Goal: Transaction & Acquisition: Purchase product/service

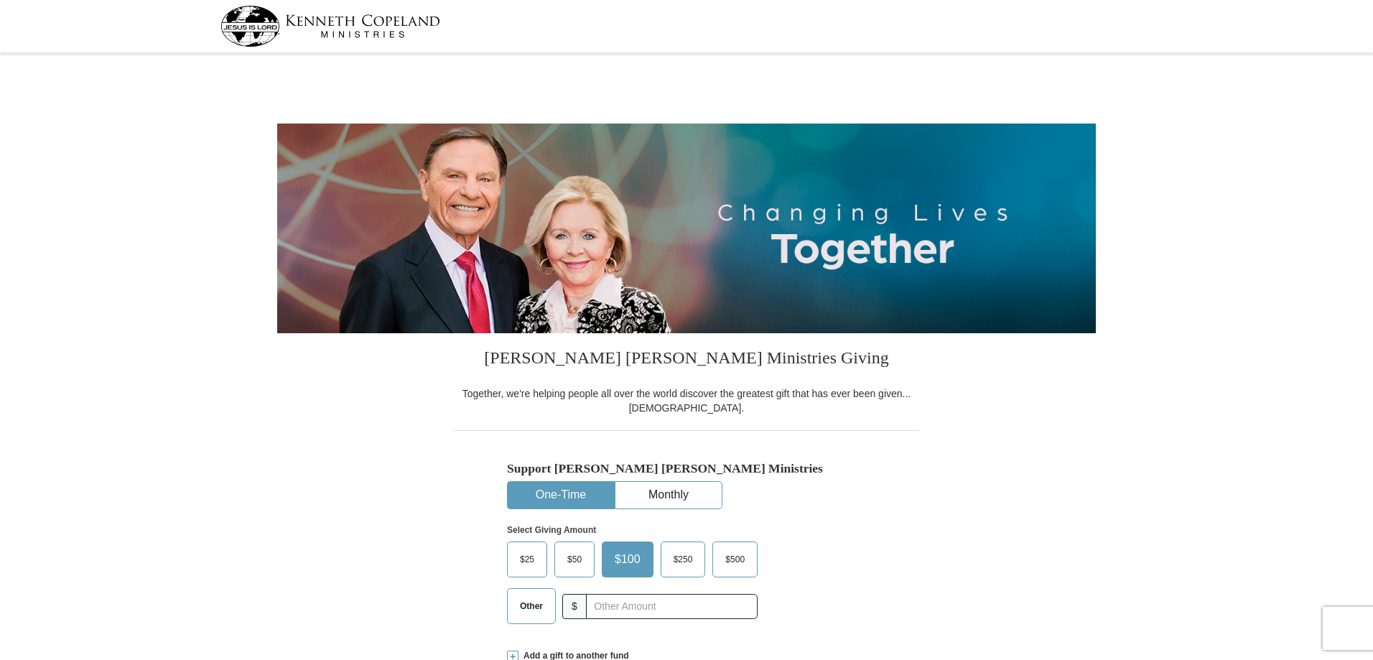
select select "NC"
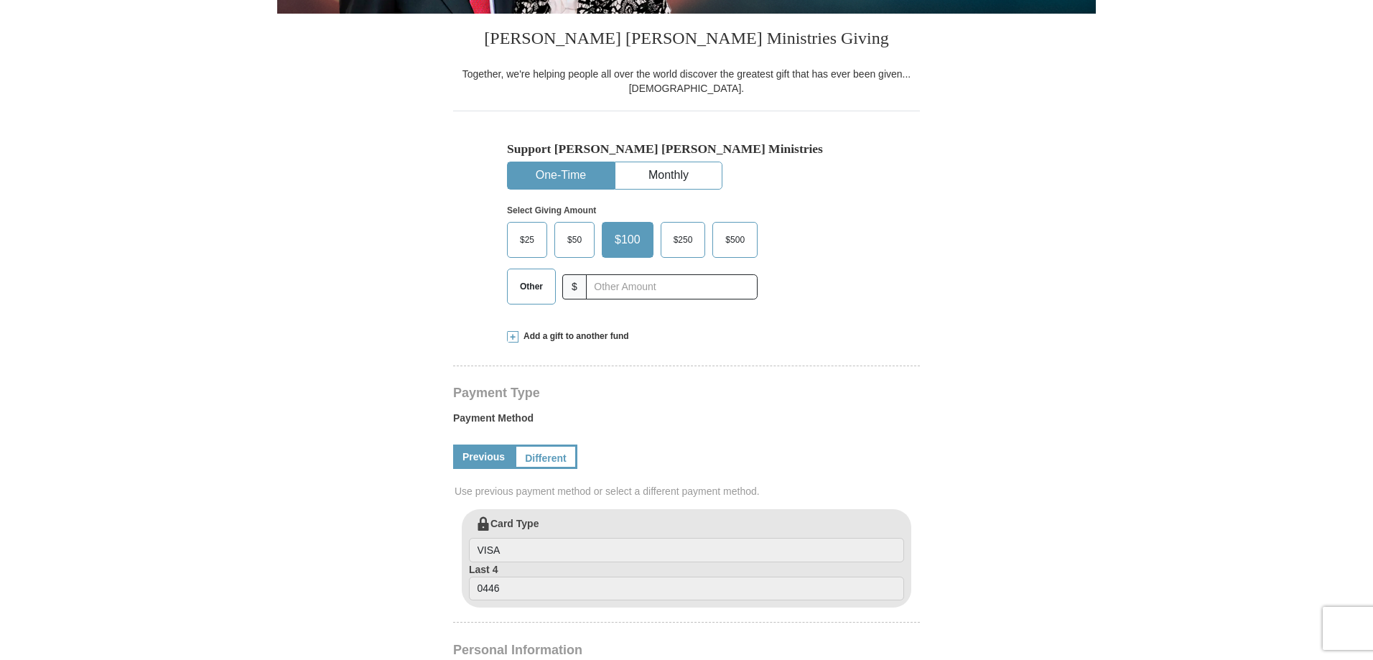
scroll to position [320, 0]
click at [649, 289] on input "text" at bounding box center [672, 286] width 172 height 25
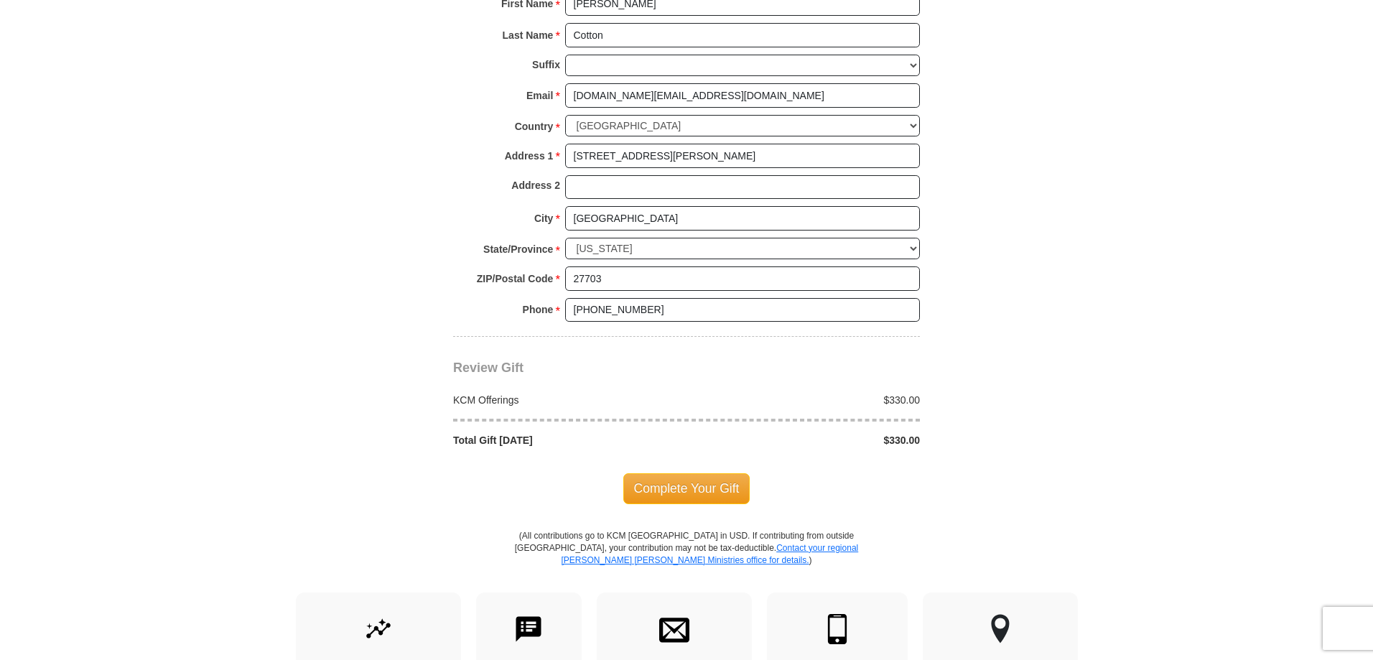
scroll to position [1031, 0]
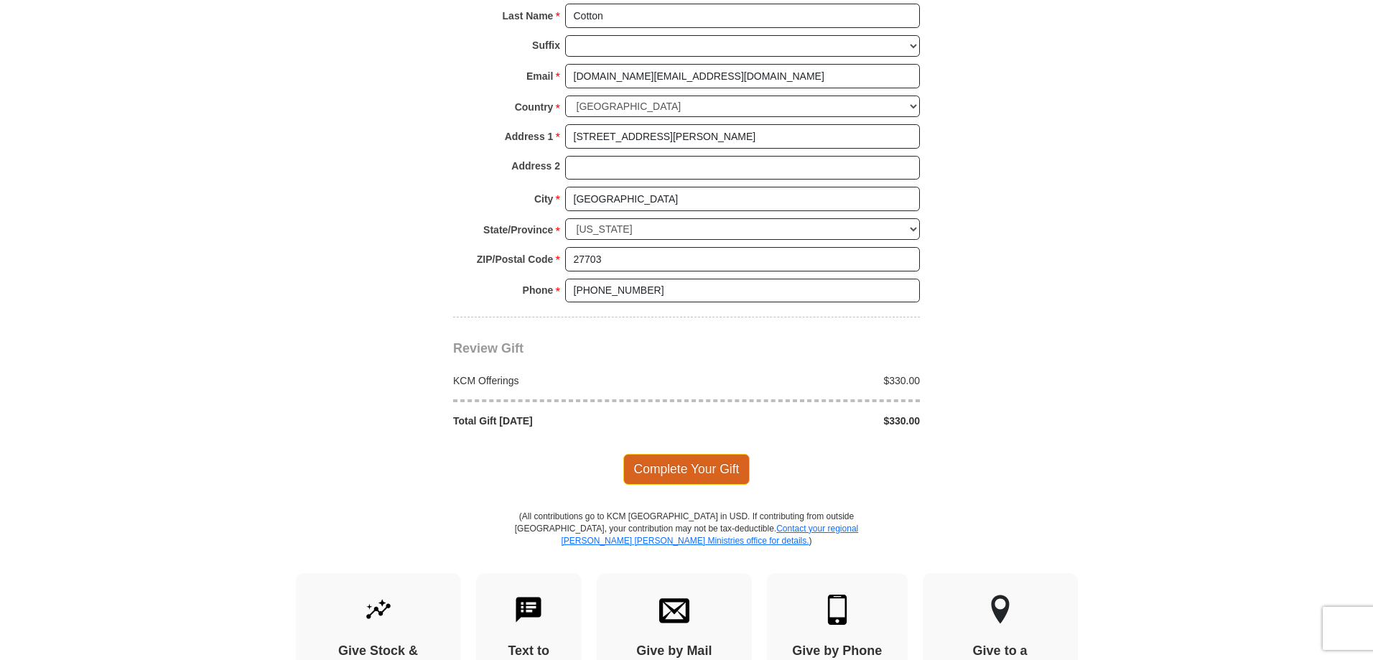
type input "330.00"
click at [715, 474] on span "Complete Your Gift" at bounding box center [686, 469] width 127 height 30
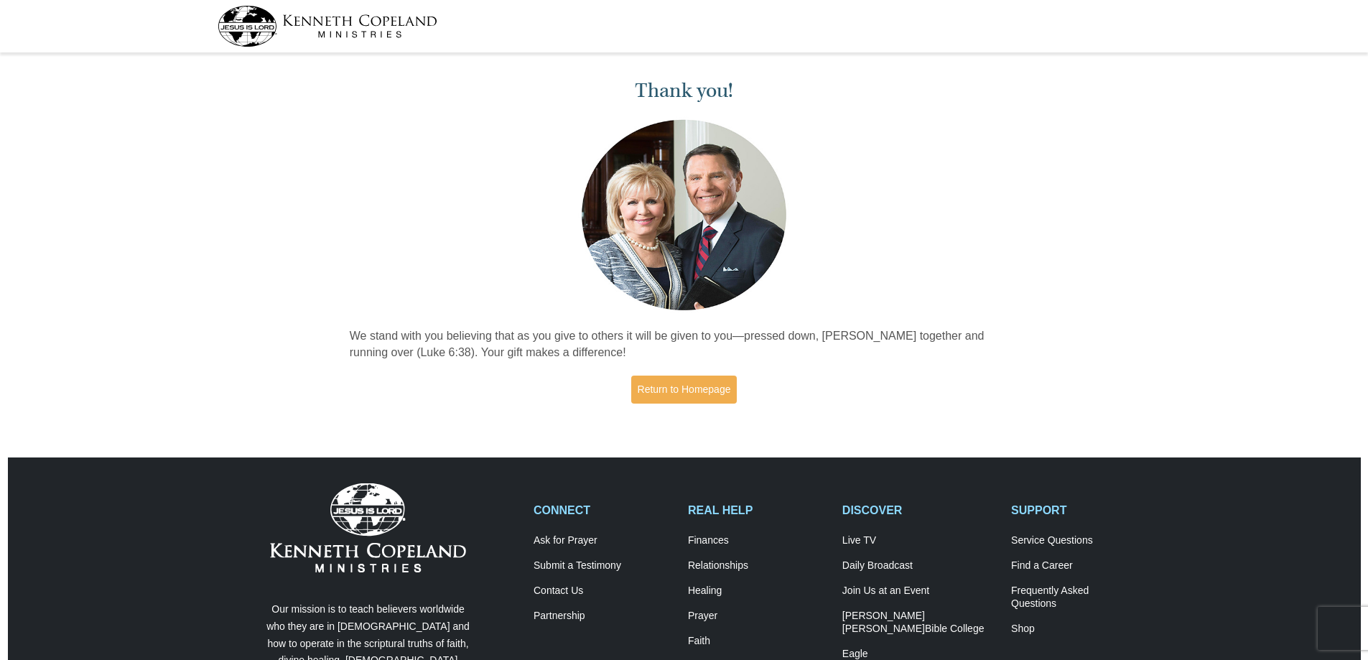
click at [362, 33] on img at bounding box center [328, 26] width 220 height 41
